Goal: Information Seeking & Learning: Learn about a topic

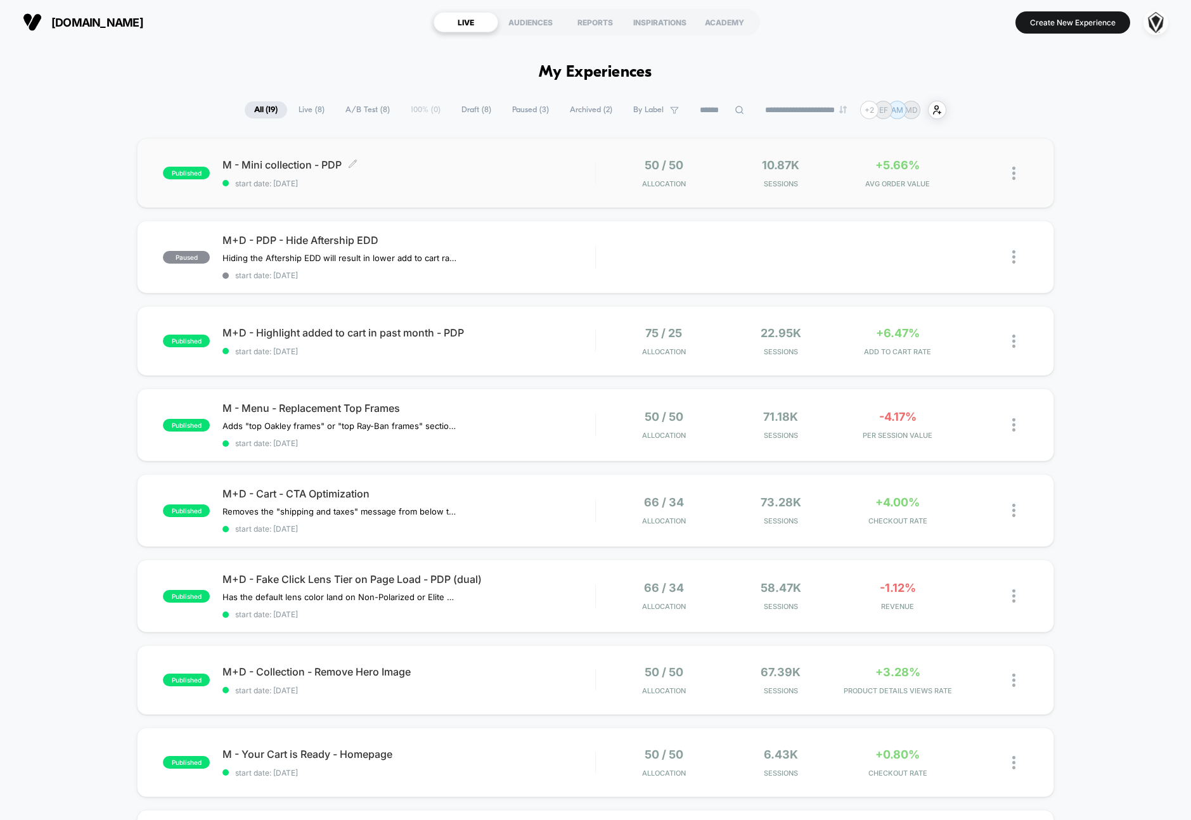
click at [423, 165] on span "M - Mini collection - PDP Click to edit experience details" at bounding box center [409, 164] width 373 height 13
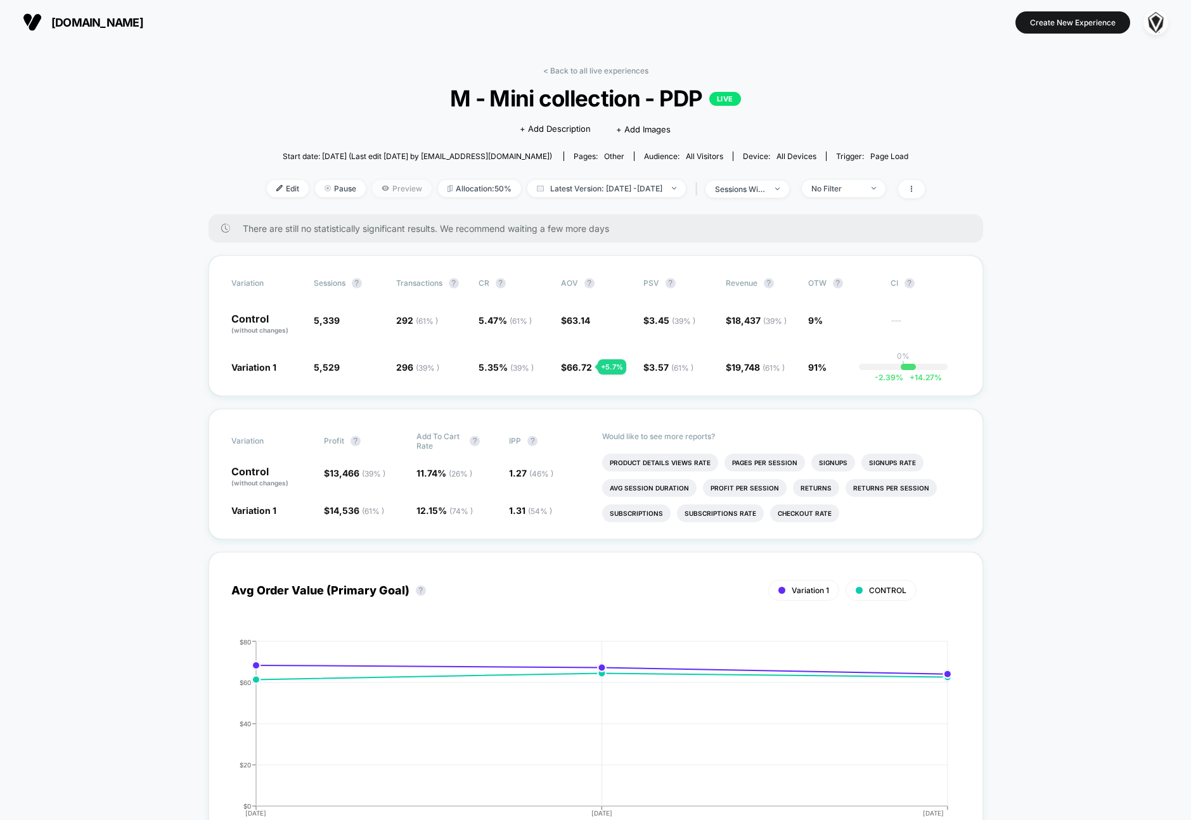
click at [384, 186] on span "Preview" at bounding box center [402, 188] width 60 height 17
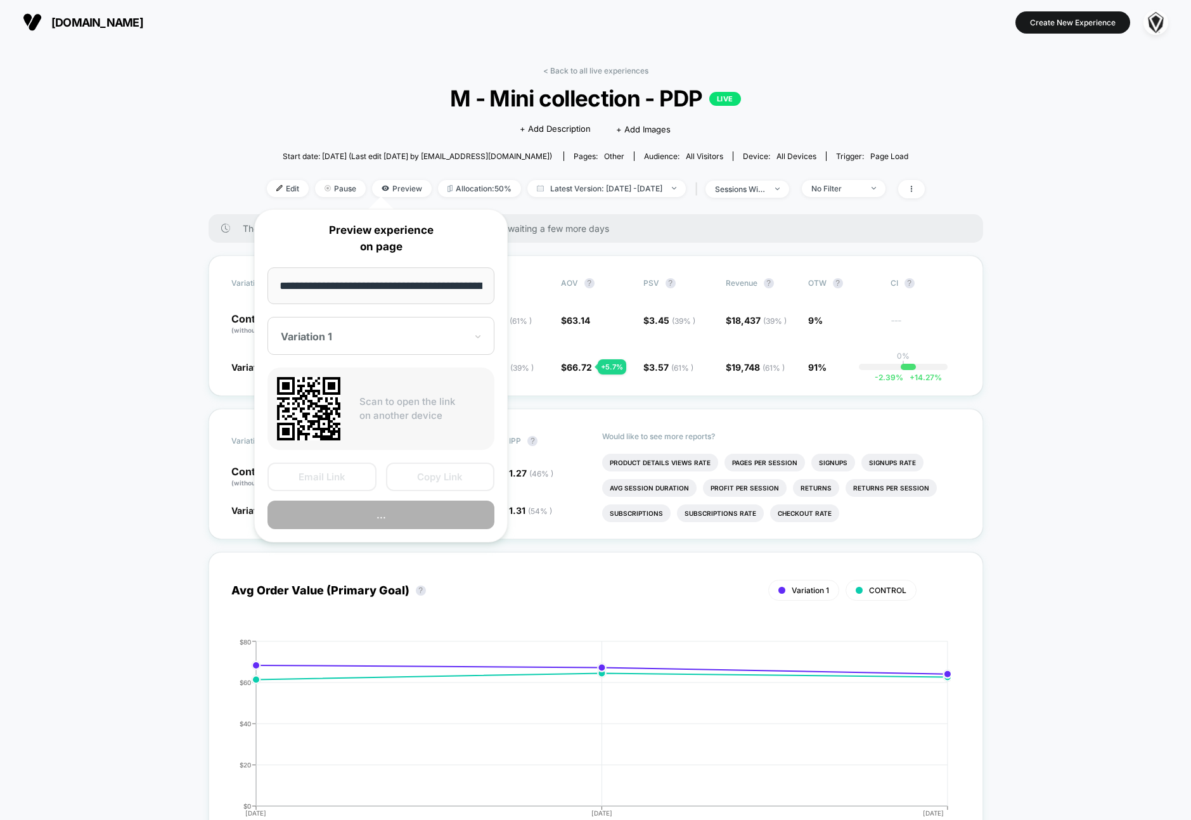
scroll to position [0, 178]
click at [377, 520] on button "Preview" at bounding box center [381, 515] width 227 height 29
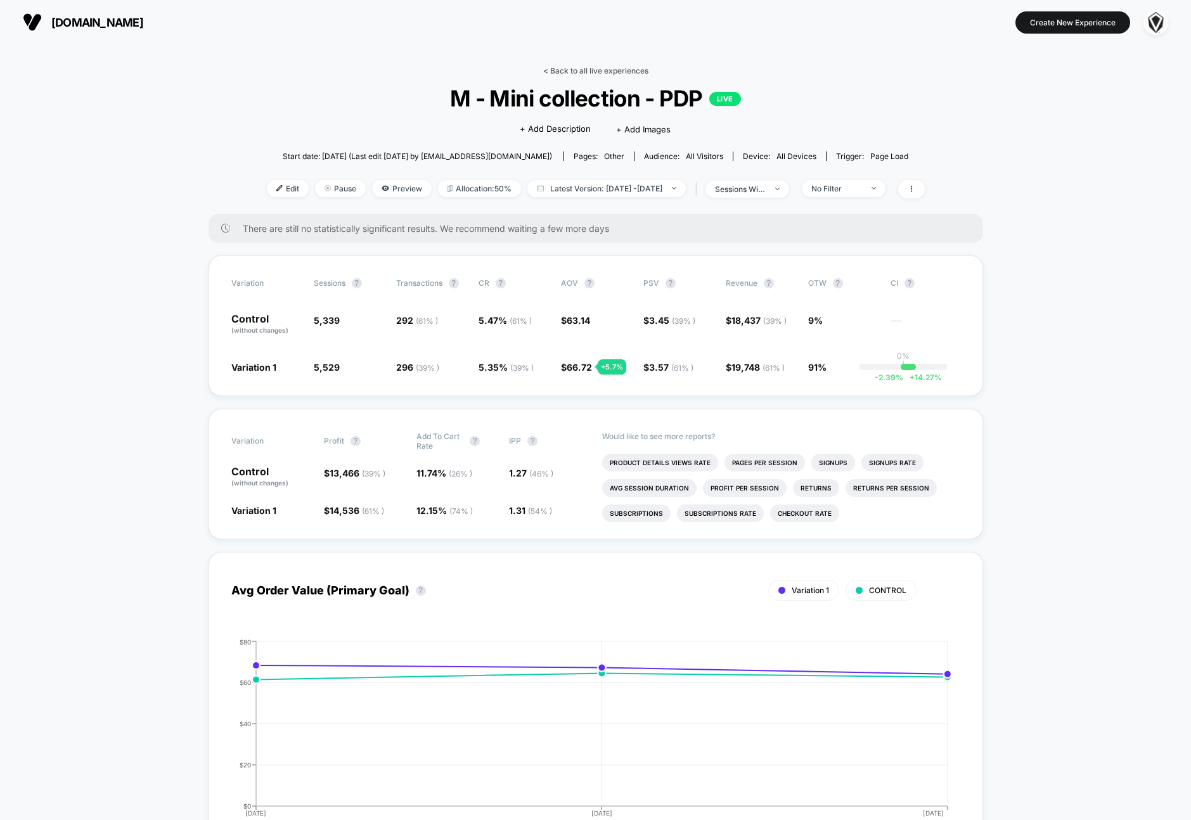
click at [583, 73] on link "< Back to all live experiences" at bounding box center [595, 71] width 105 height 10
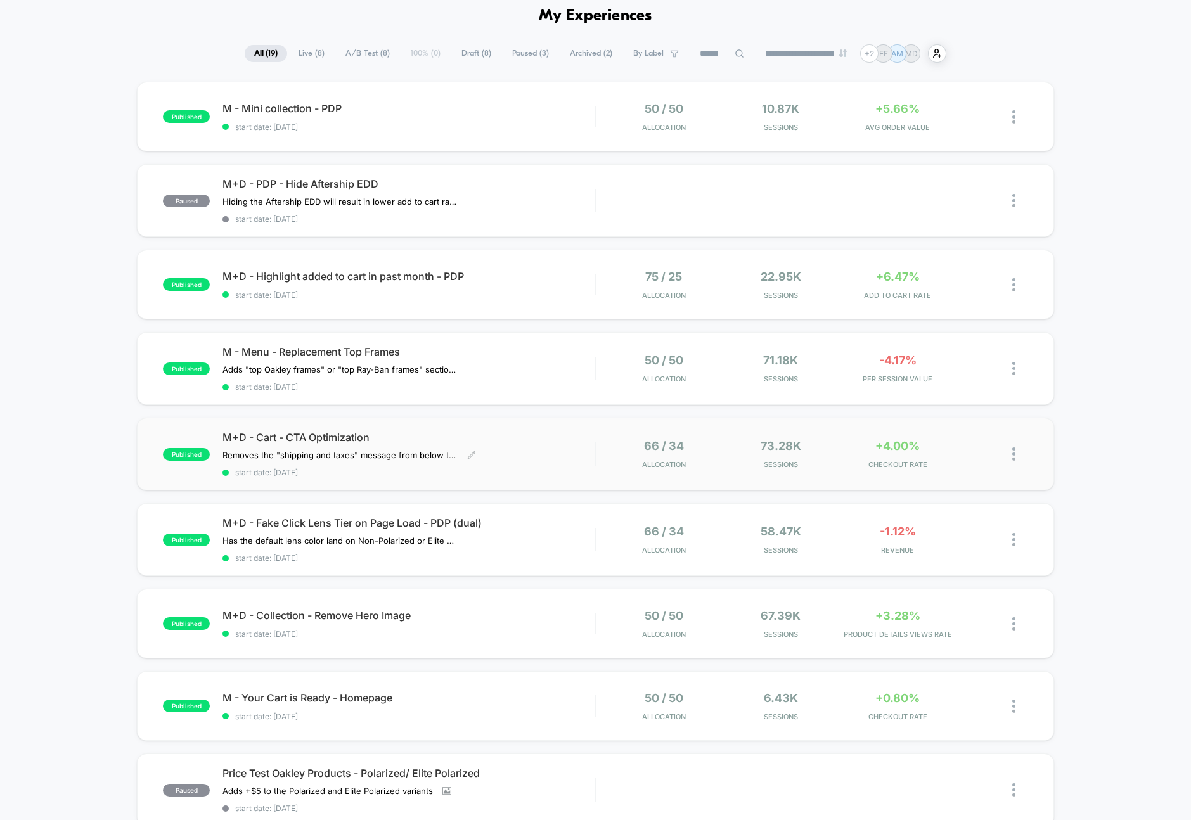
scroll to position [69, 0]
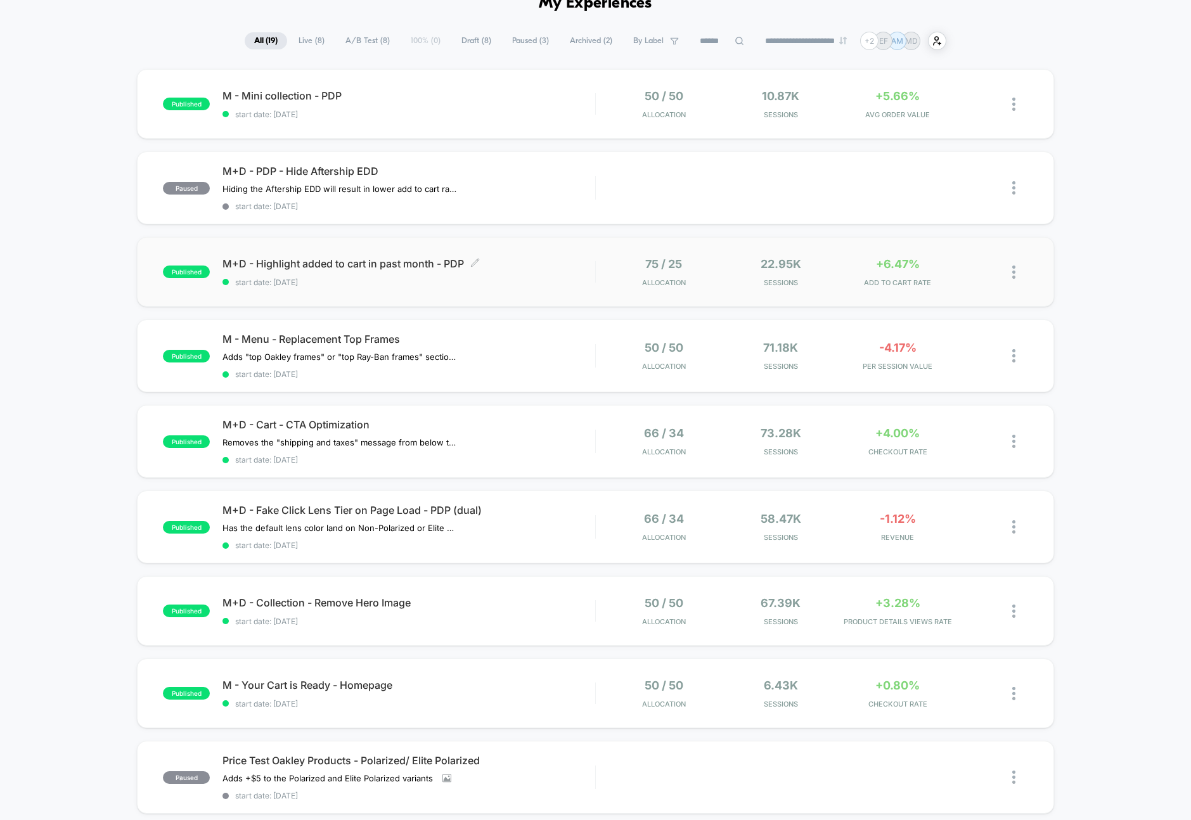
click at [538, 261] on span "M+D - Highlight added to cart in past month - PDP Click to edit experience deta…" at bounding box center [409, 263] width 373 height 13
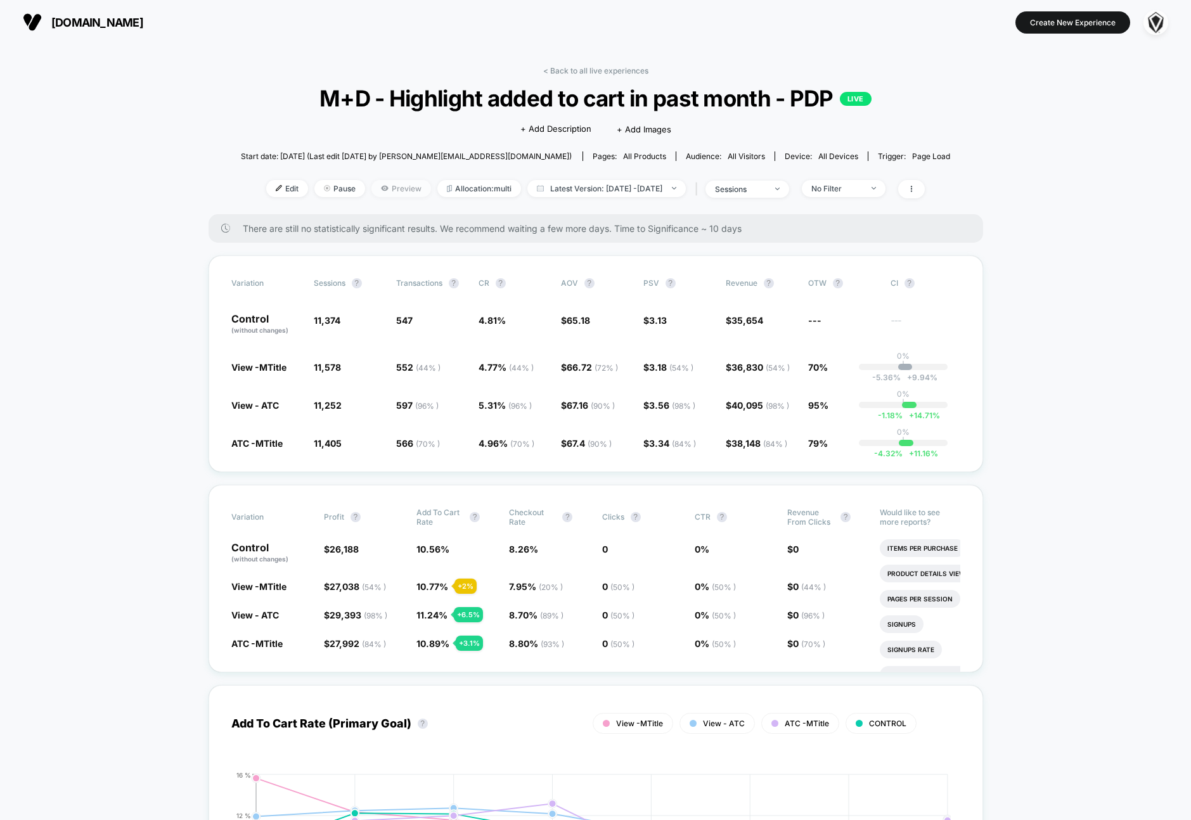
click at [373, 185] on span "Preview" at bounding box center [401, 188] width 60 height 17
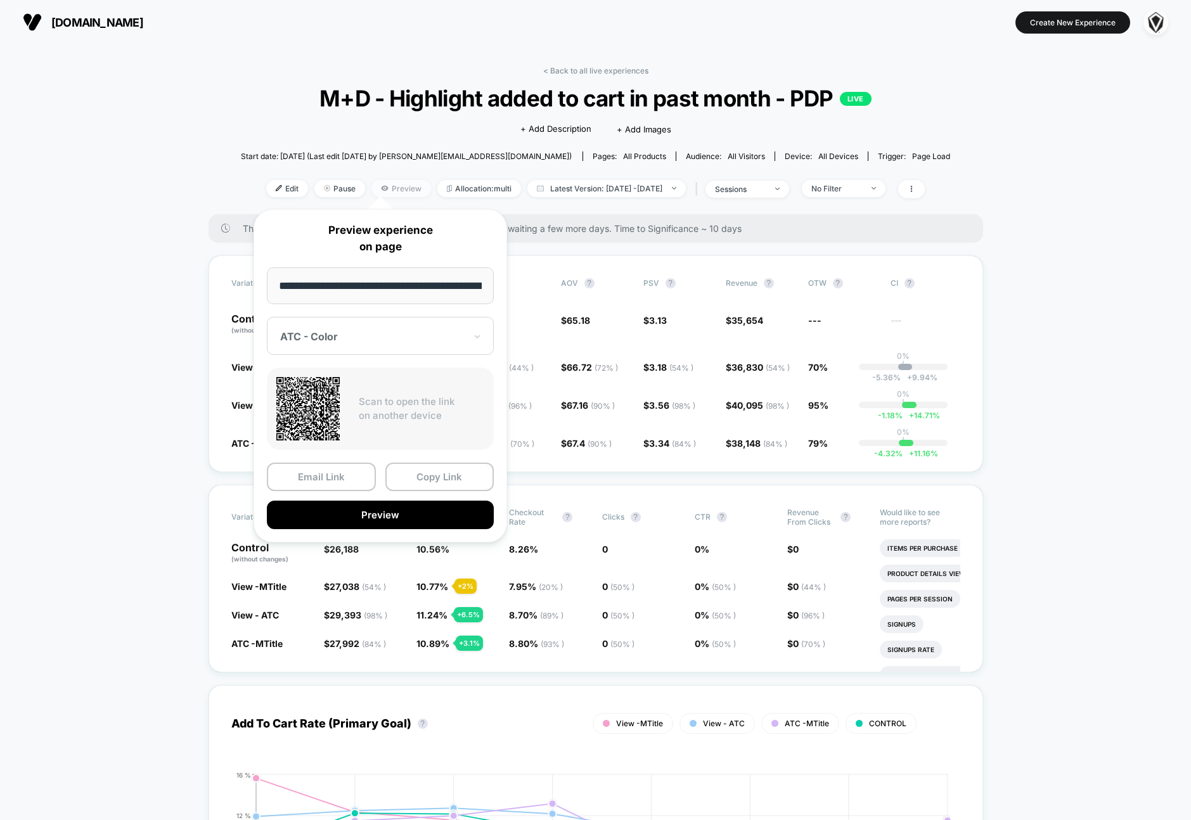
scroll to position [0, 178]
click at [356, 515] on button "Preview" at bounding box center [380, 515] width 227 height 29
